Goal: Task Accomplishment & Management: Use online tool/utility

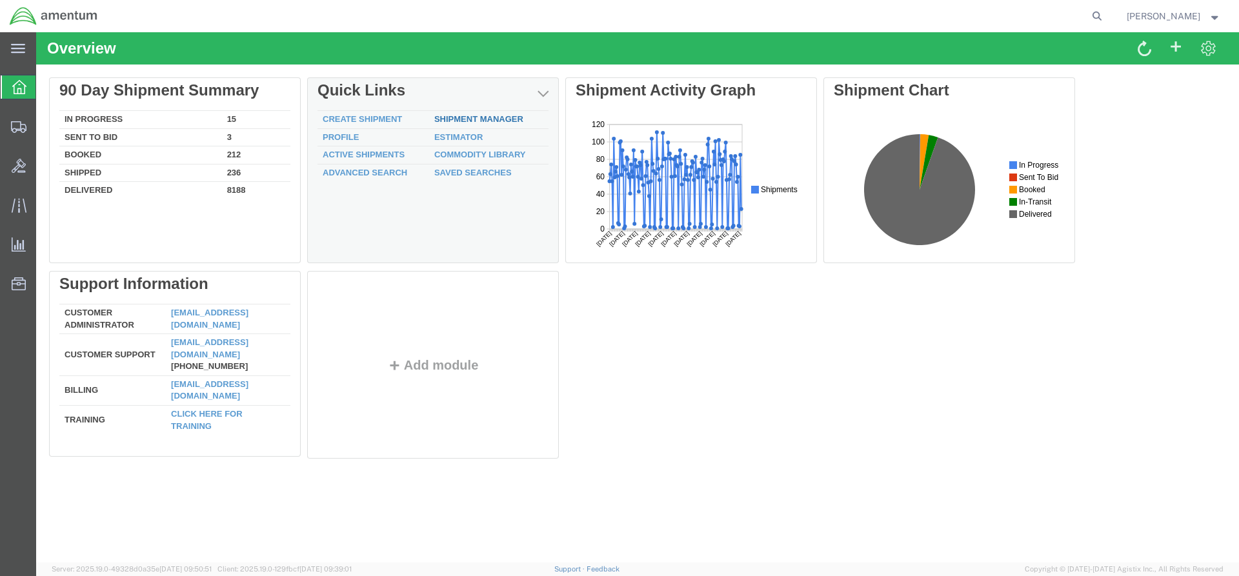
click at [455, 123] on div "Delete 90 Day Shipment Summary In Progress 15 Sent To Bid 3 Booked 212 Shipped …" at bounding box center [637, 270] width 1177 height 387
click at [465, 121] on link "Shipment Manager" at bounding box center [478, 119] width 89 height 10
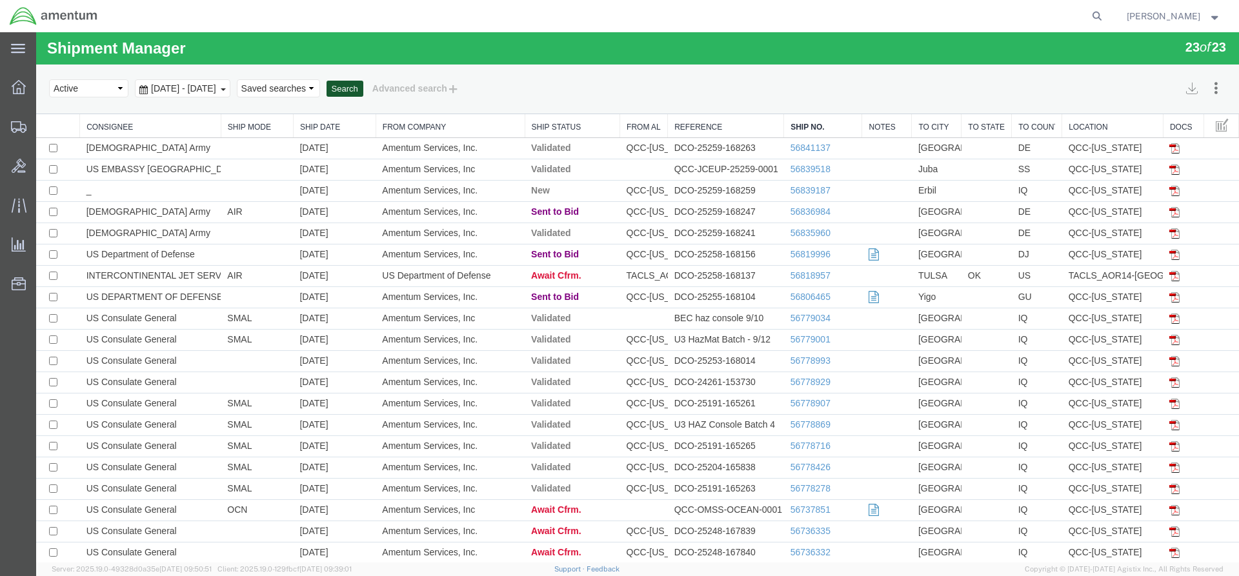
drag, startPoint x: 410, startPoint y: 85, endPoint x: 399, endPoint y: 77, distance: 13.3
click at [363, 83] on button "Search" at bounding box center [344, 89] width 37 height 17
click at [363, 95] on button "Search" at bounding box center [344, 89] width 37 height 17
click at [363, 90] on button "Search" at bounding box center [344, 89] width 37 height 17
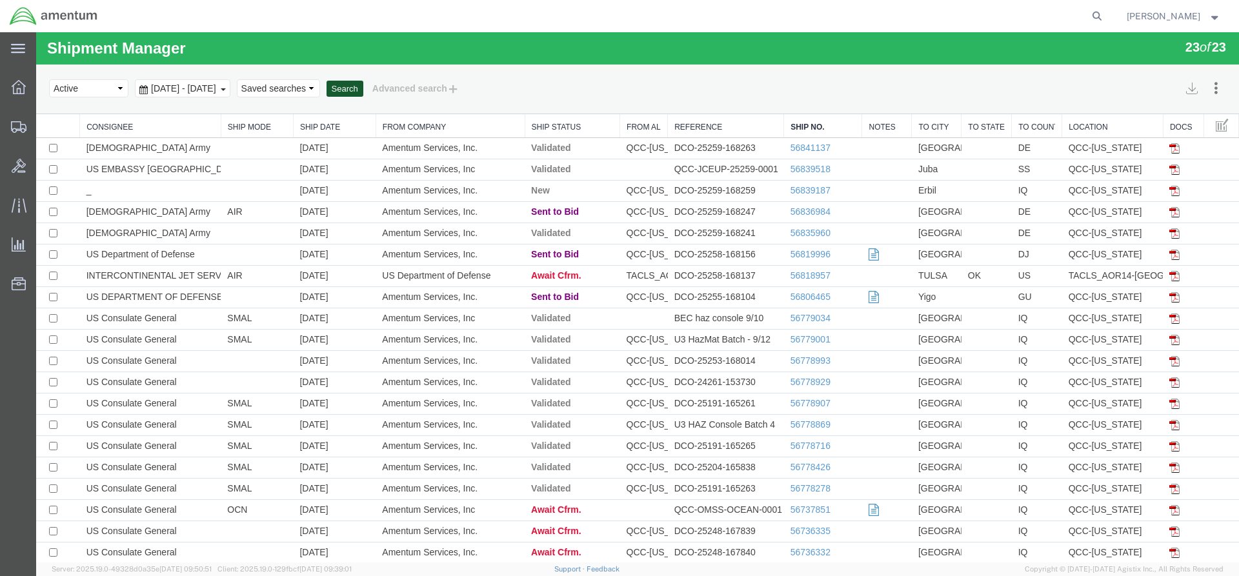
click at [363, 90] on button "Search" at bounding box center [344, 89] width 37 height 17
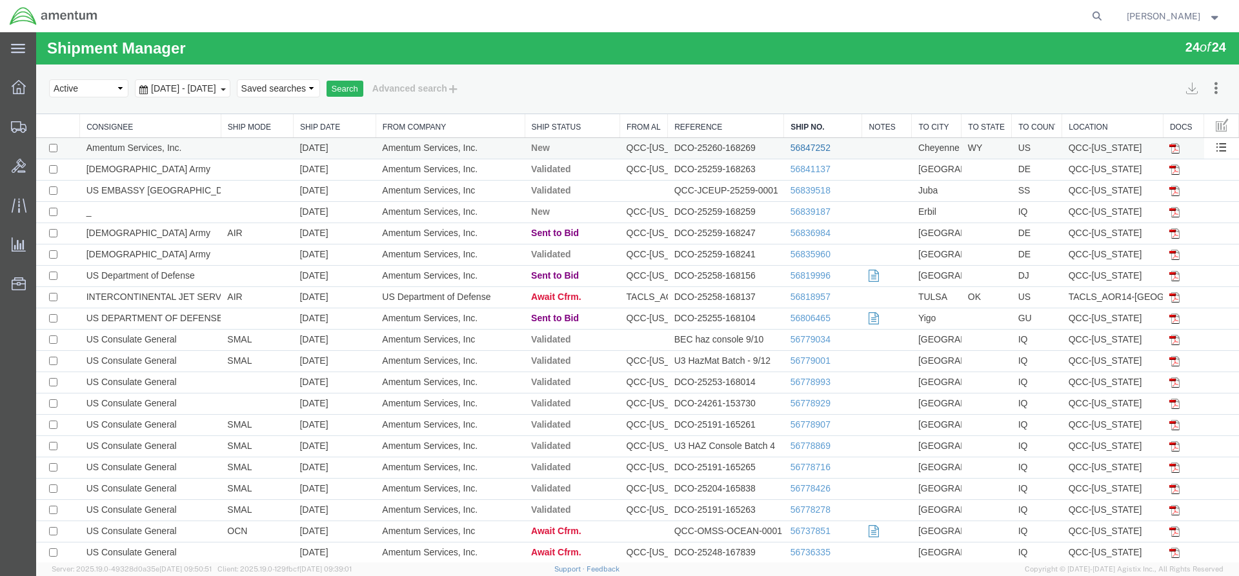
click at [814, 151] on link "56847252" at bounding box center [810, 148] width 40 height 10
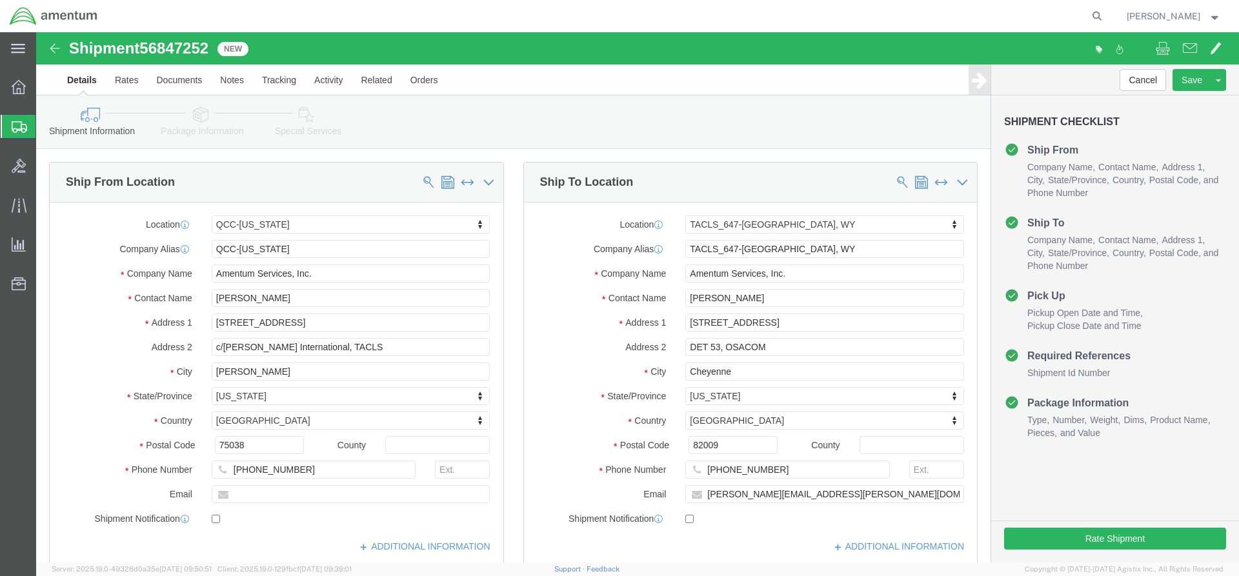
select select "42668"
select select "42722"
click button "Rate Shipment"
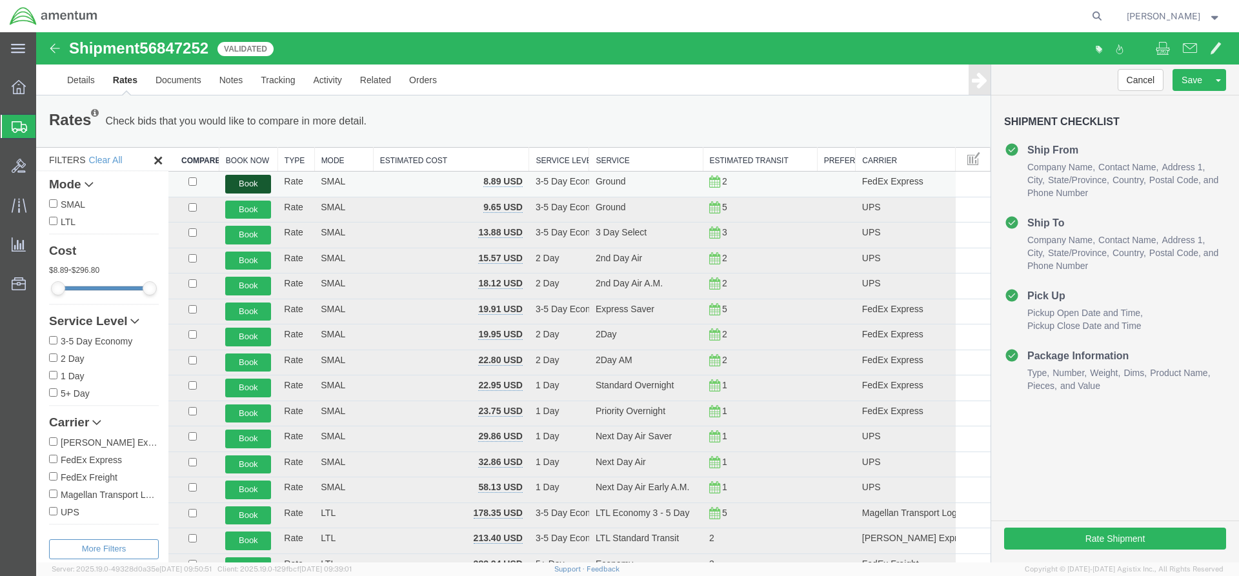
click at [249, 187] on button "Book" at bounding box center [248, 184] width 46 height 19
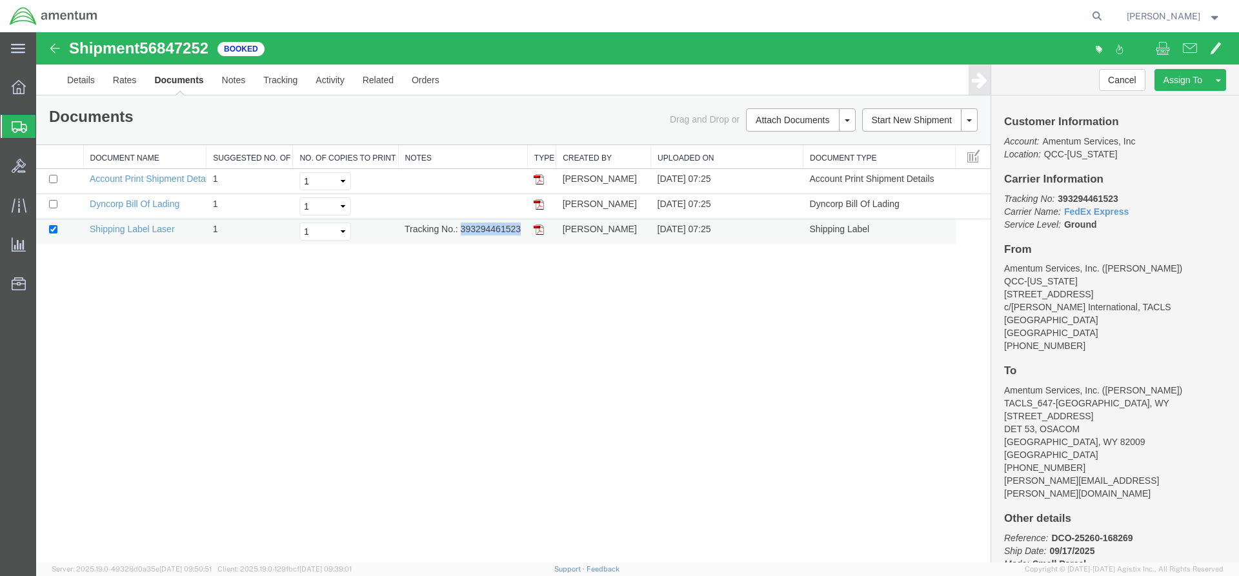
drag, startPoint x: 461, startPoint y: 228, endPoint x: 507, endPoint y: 230, distance: 46.5
click at [527, 236] on tr "Shipping Label Laser 1 Select 1 2 3 4 5 Tracking No.: 393294461523 Jessica Whit…" at bounding box center [513, 231] width 954 height 25
copy td "393294461523"
drag, startPoint x: 537, startPoint y: 230, endPoint x: 78, endPoint y: 239, distance: 458.9
click at [536, 230] on img at bounding box center [539, 230] width 10 height 10
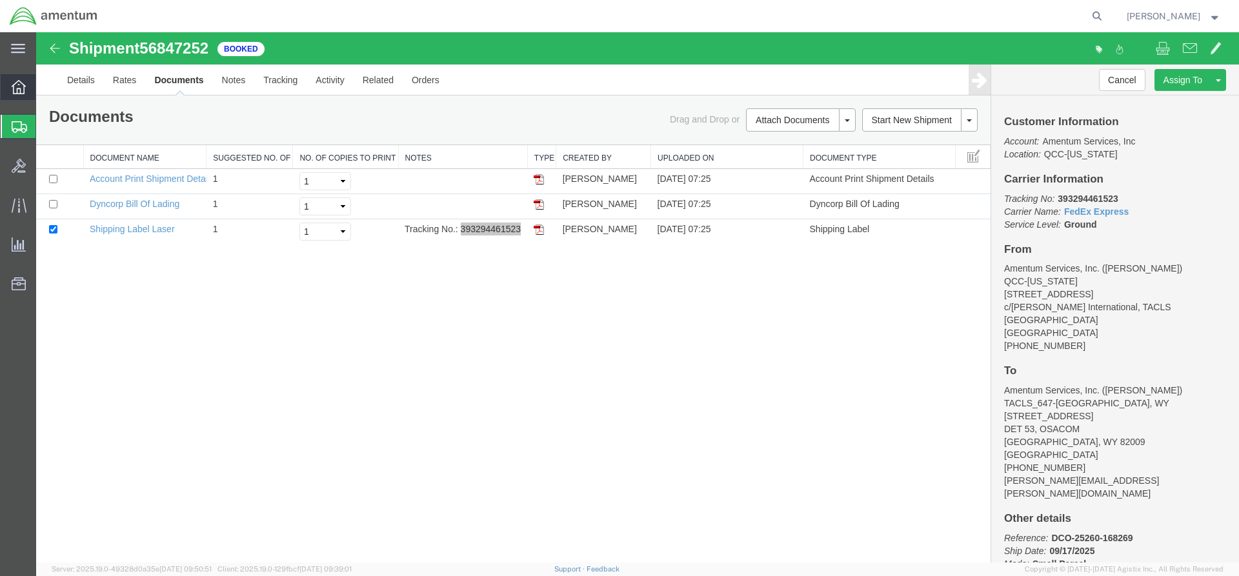
click at [45, 89] on span "Overview" at bounding box center [39, 87] width 9 height 26
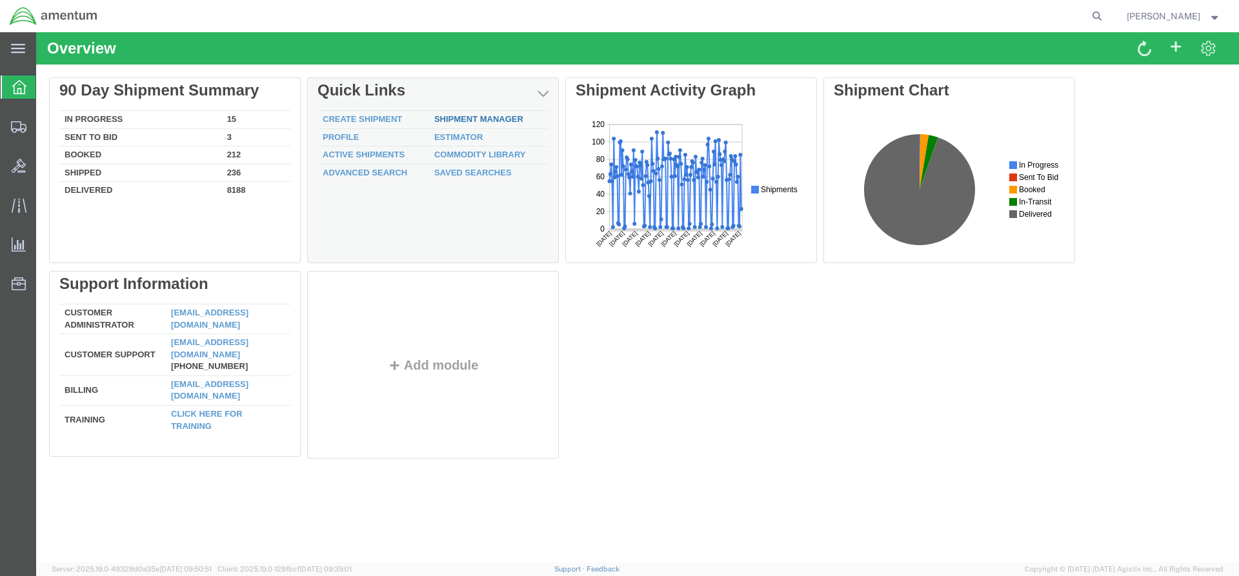
click at [464, 121] on div "Delete 90 Day Shipment Summary In Progress 15 Sent To Bid 3 Booked 212 Shipped …" at bounding box center [637, 270] width 1177 height 387
click at [511, 120] on link "Shipment Manager" at bounding box center [478, 119] width 89 height 10
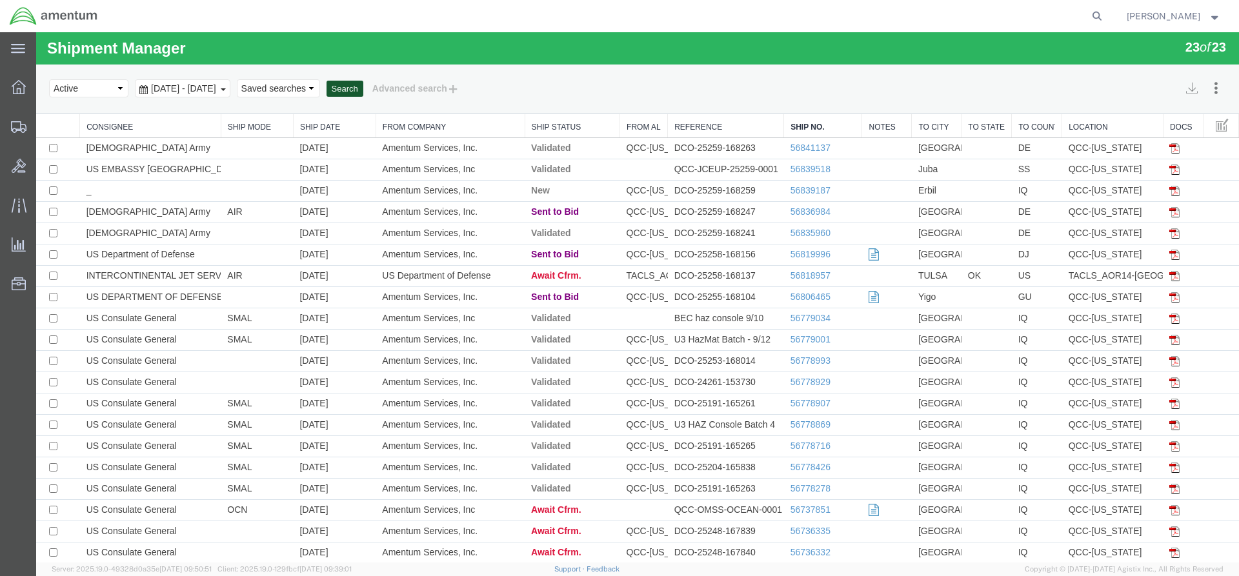
click at [363, 87] on button "Search" at bounding box center [344, 89] width 37 height 17
click at [363, 90] on button "Search" at bounding box center [344, 89] width 37 height 17
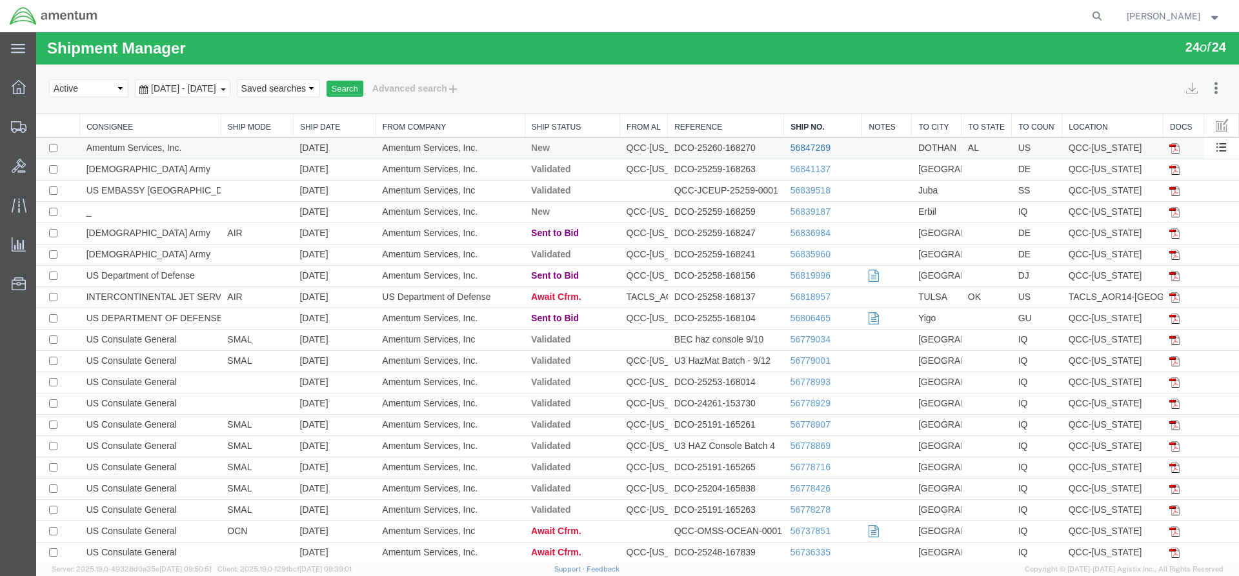
click at [790, 150] on link "56847269" at bounding box center [810, 148] width 40 height 10
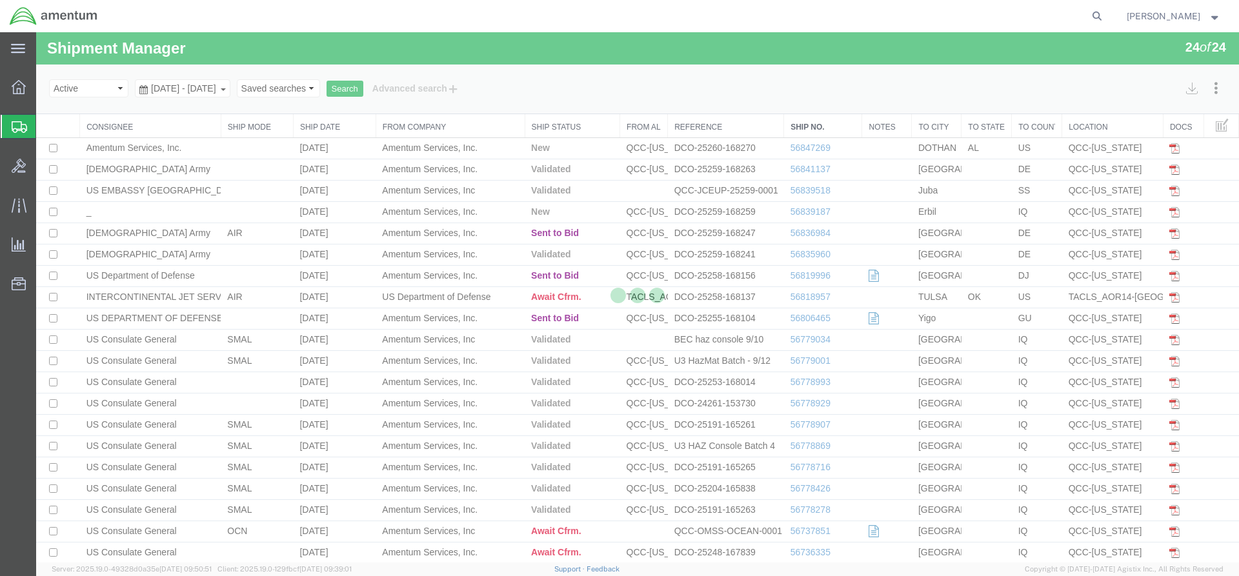
select select "42668"
select select "42706"
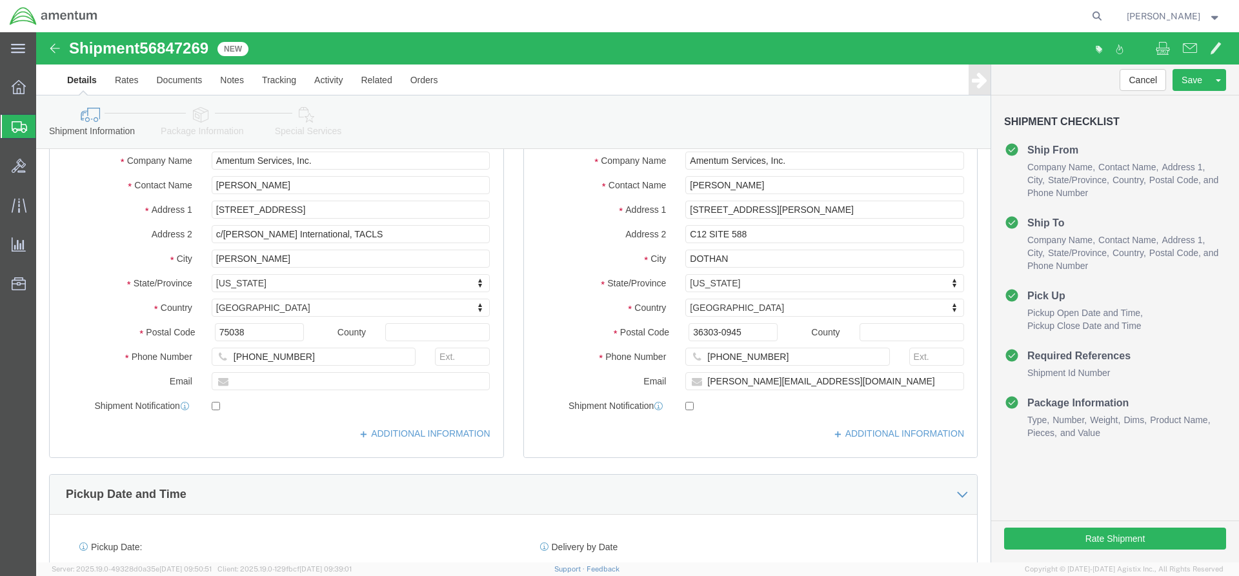
scroll to position [129, 0]
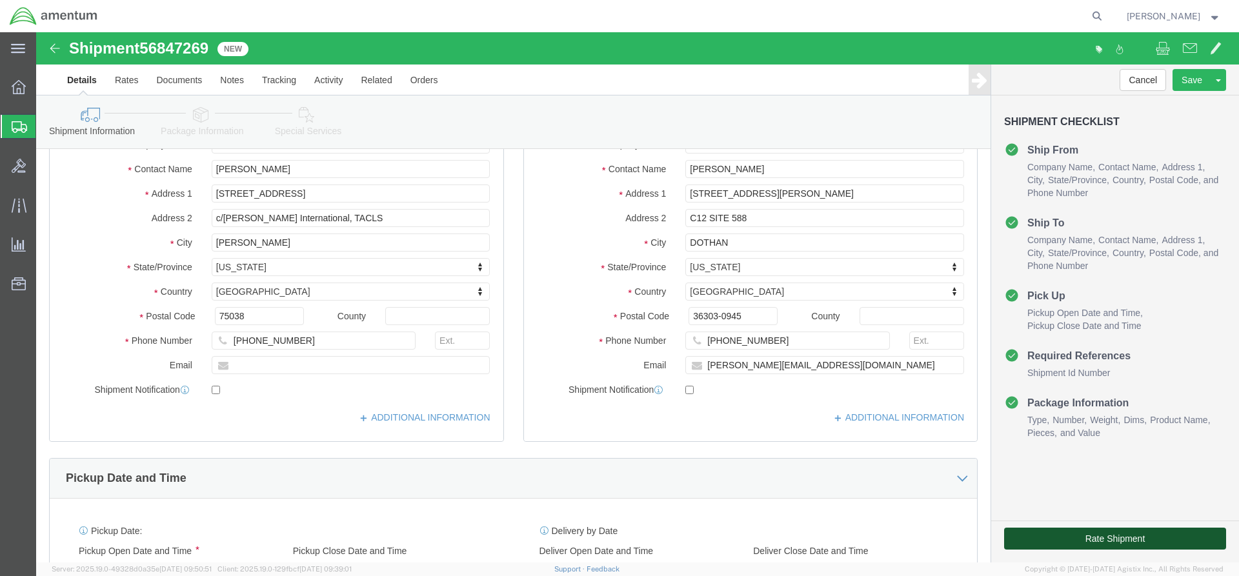
click button "Rate Shipment"
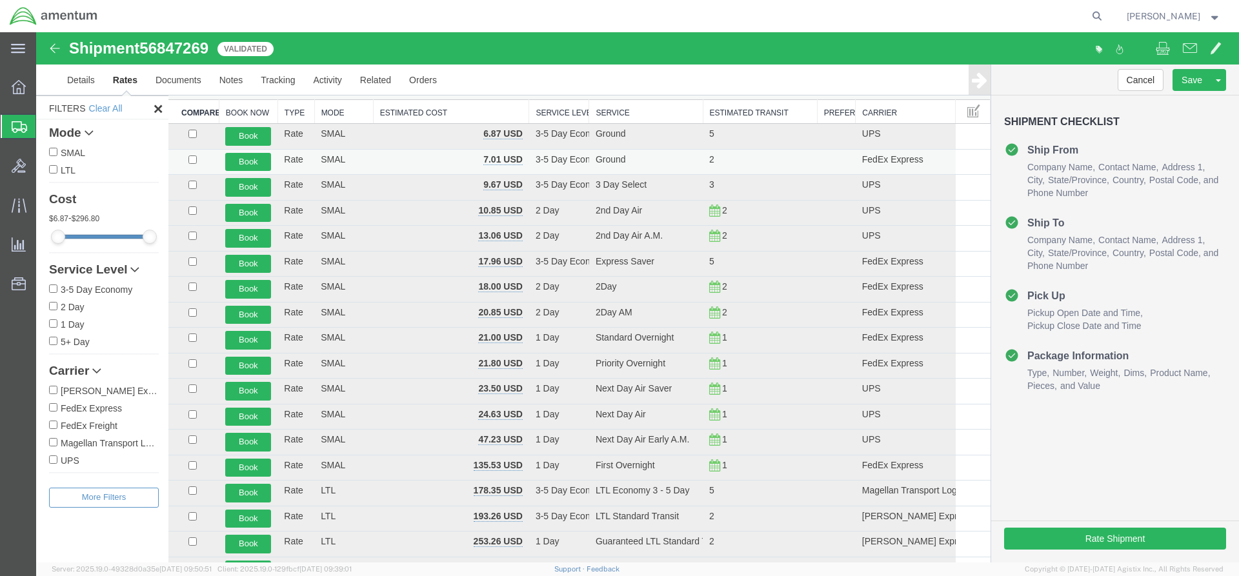
scroll to position [0, 0]
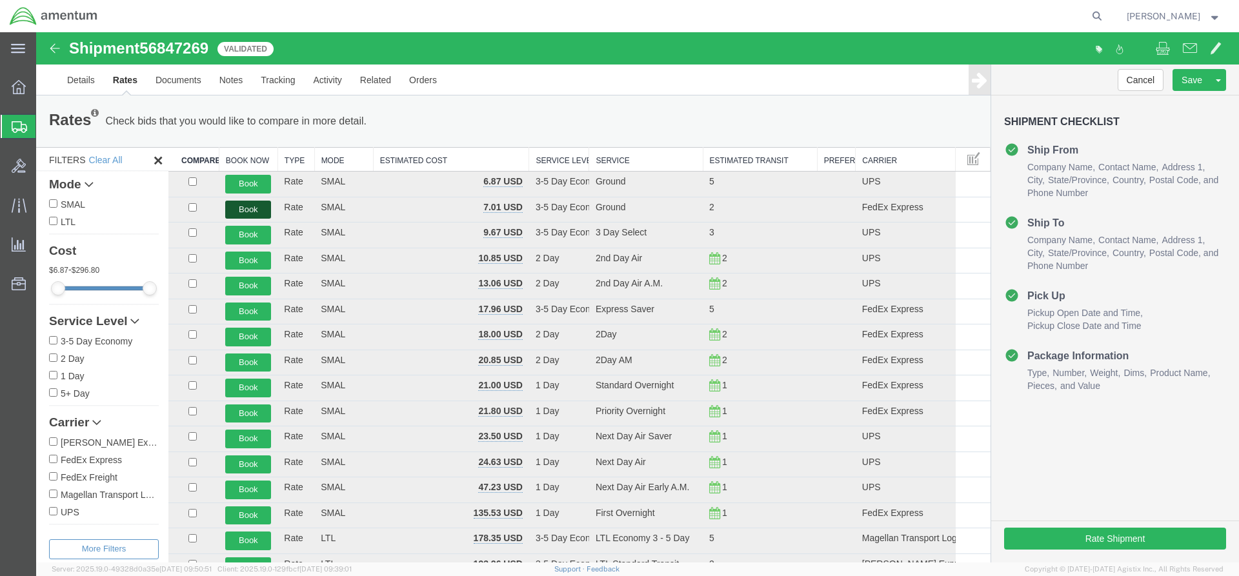
click at [256, 209] on button "Book" at bounding box center [248, 210] width 46 height 19
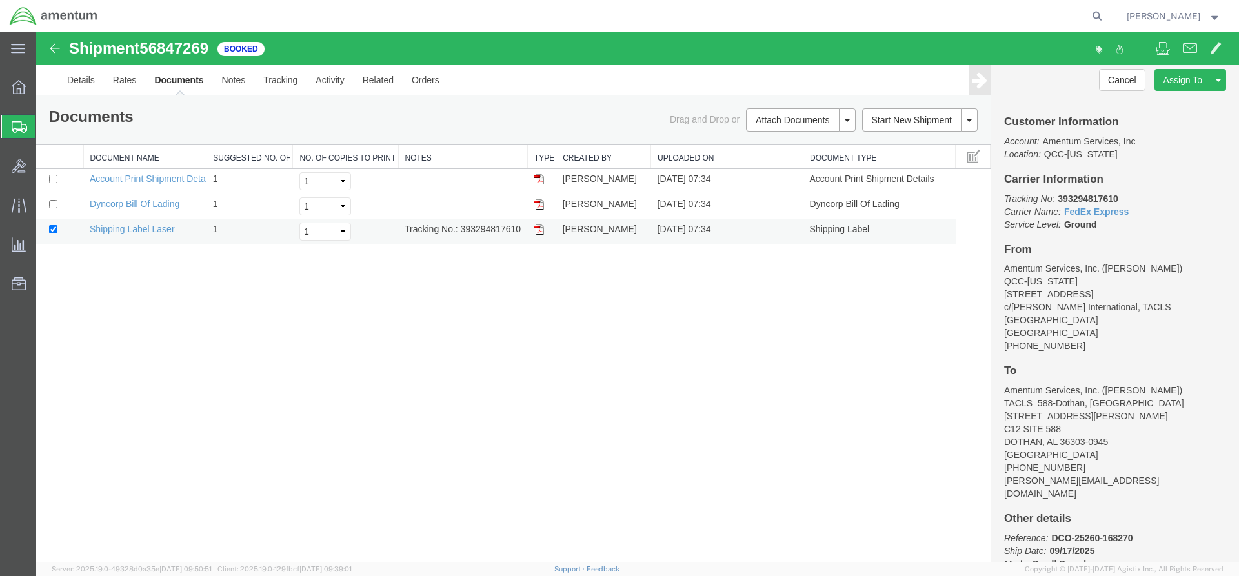
drag, startPoint x: 459, startPoint y: 227, endPoint x: 522, endPoint y: 233, distance: 62.9
click at [522, 233] on td "Tracking No.: 393294817610" at bounding box center [462, 231] width 129 height 25
copy td "393294817610"
click at [539, 232] on img at bounding box center [539, 230] width 10 height 10
click at [45, 87] on span "Overview" at bounding box center [39, 87] width 9 height 26
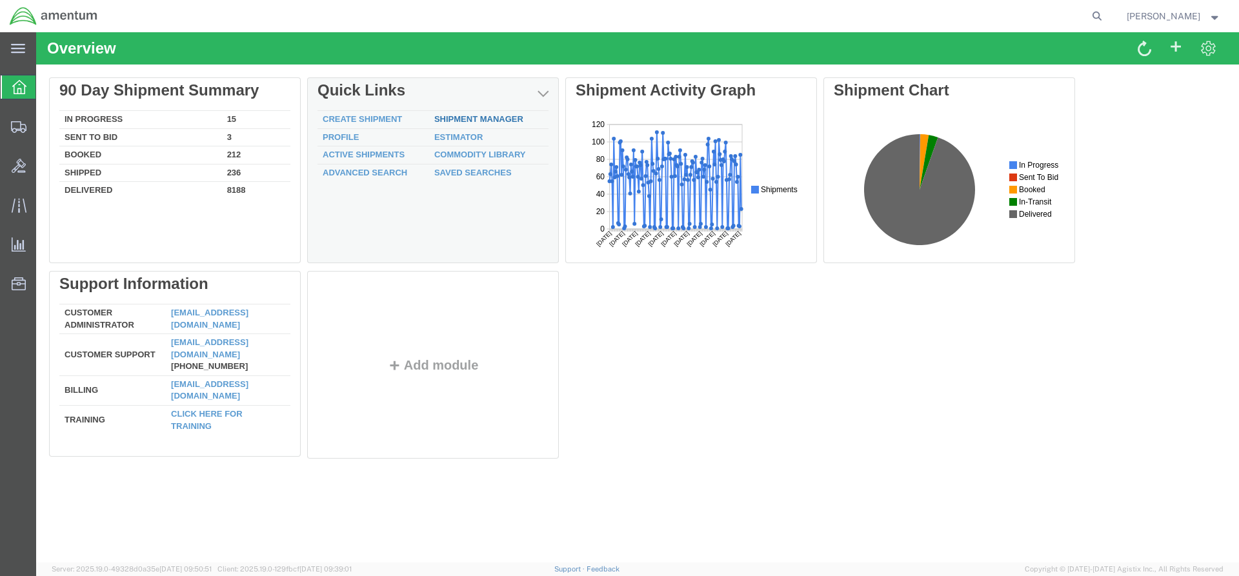
click at [481, 120] on link "Shipment Manager" at bounding box center [478, 119] width 89 height 10
